Goal: Information Seeking & Learning: Find specific page/section

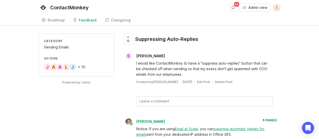
scroll to position [77, 0]
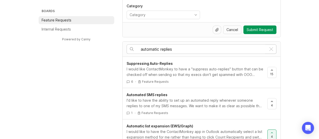
drag, startPoint x: 188, startPoint y: 48, endPoint x: 119, endPoint y: 48, distance: 69.5
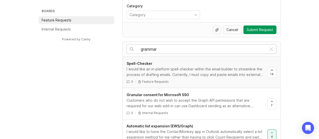
type input "grammar"
click at [188, 70] on div "I would like an in-platform spell-checker within the email builder to streamlin…" at bounding box center [194, 71] width 137 height 11
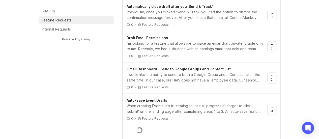
scroll to position [324, 0]
